Goal: Task Accomplishment & Management: Use online tool/utility

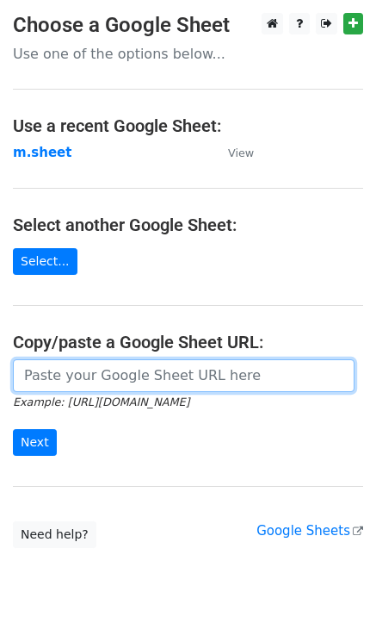
click at [61, 386] on input "url" at bounding box center [184, 375] width 342 height 33
type input "[URL][DOMAIN_NAME]"
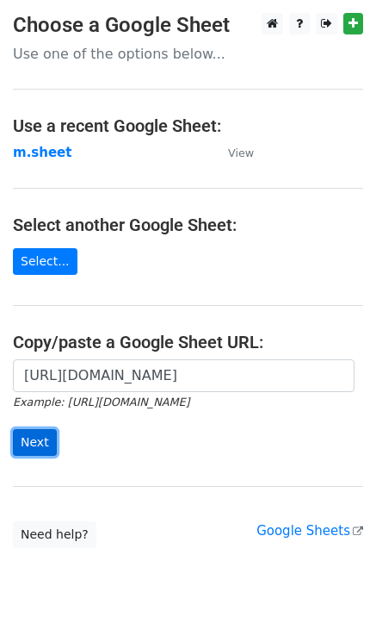
click at [43, 443] on input "Next" at bounding box center [35, 442] width 44 height 27
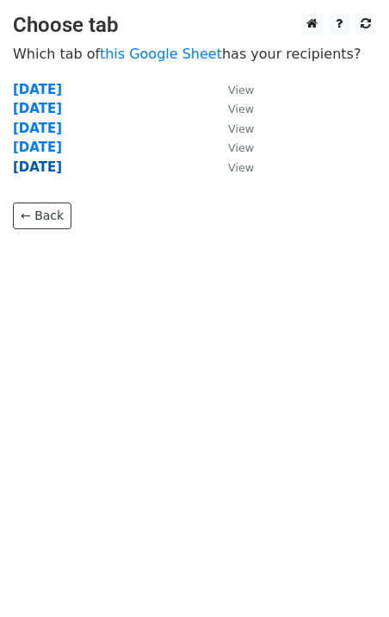
click at [39, 171] on strong "friday" at bounding box center [37, 167] width 49 height 16
click at [34, 164] on strong "friday" at bounding box center [37, 167] width 49 height 16
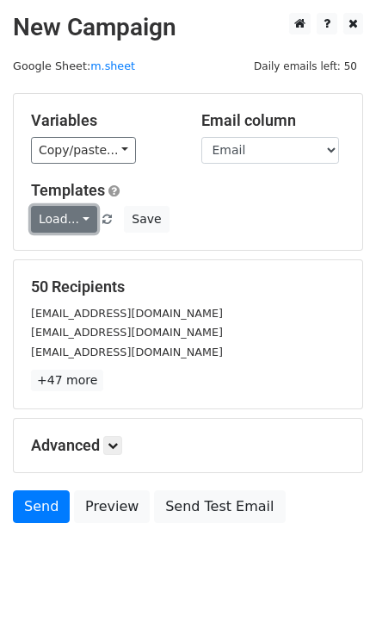
click at [79, 226] on link "Load..." at bounding box center [64, 219] width 66 height 27
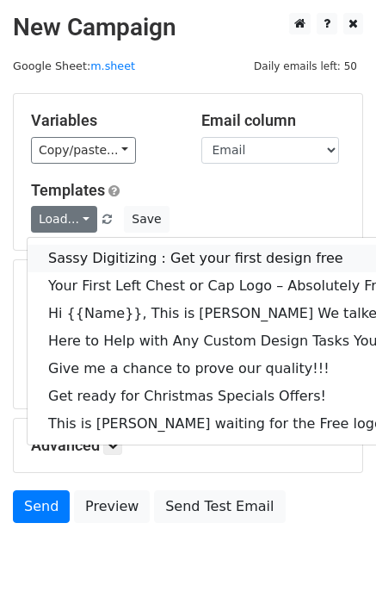
click at [79, 266] on link "Sassy Digitizing : Get your first design free" at bounding box center [242, 259] width 429 height 28
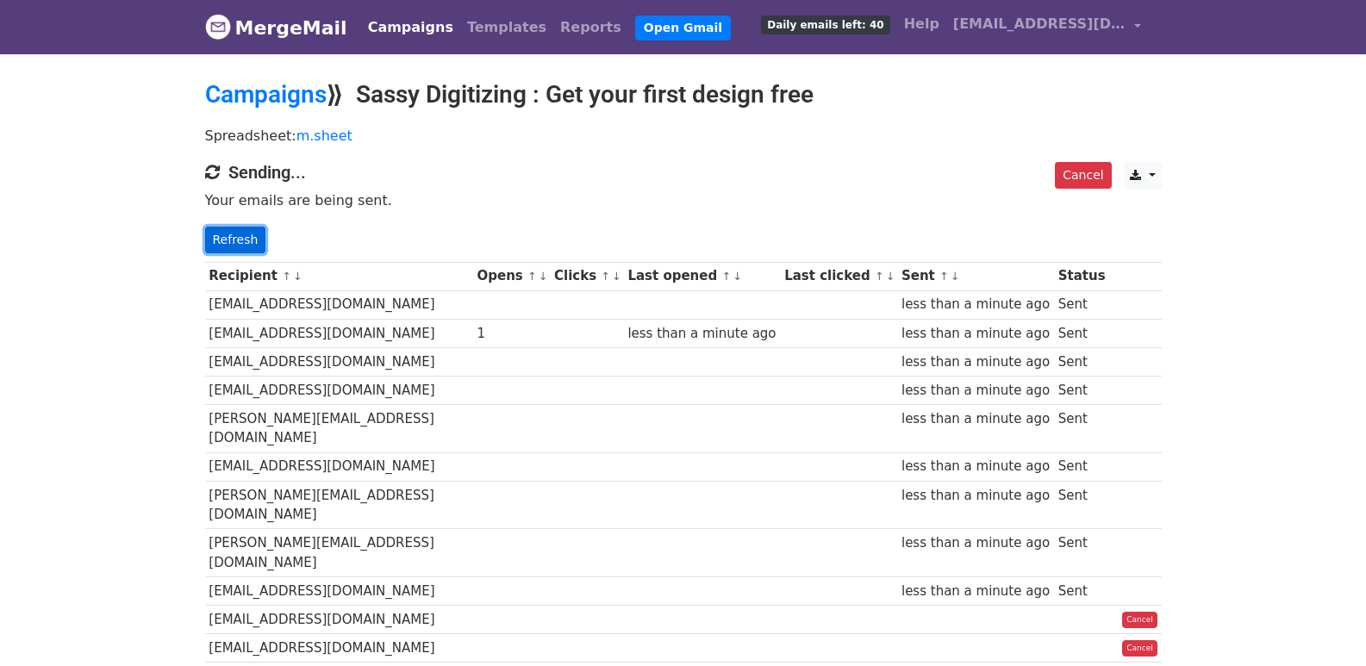
click at [227, 240] on link "Refresh" at bounding box center [235, 240] width 61 height 27
